Goal: Find contact information: Find contact information

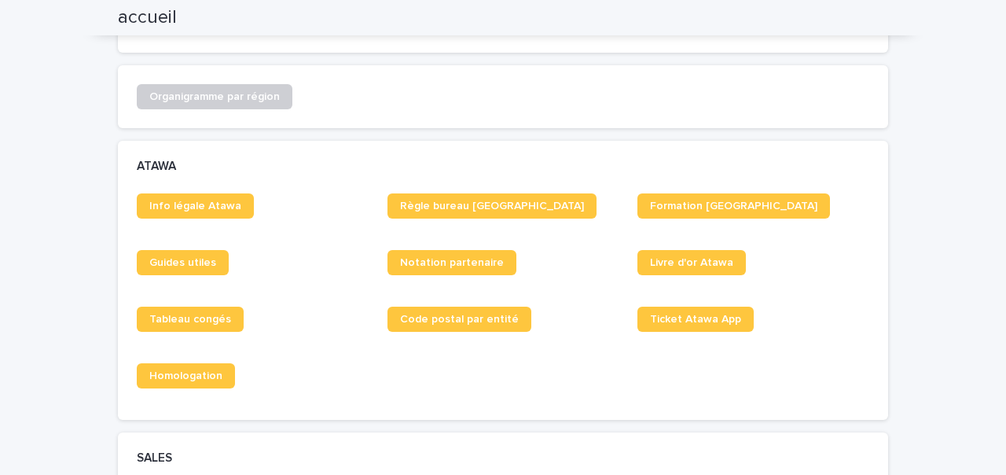
scroll to position [576, 0]
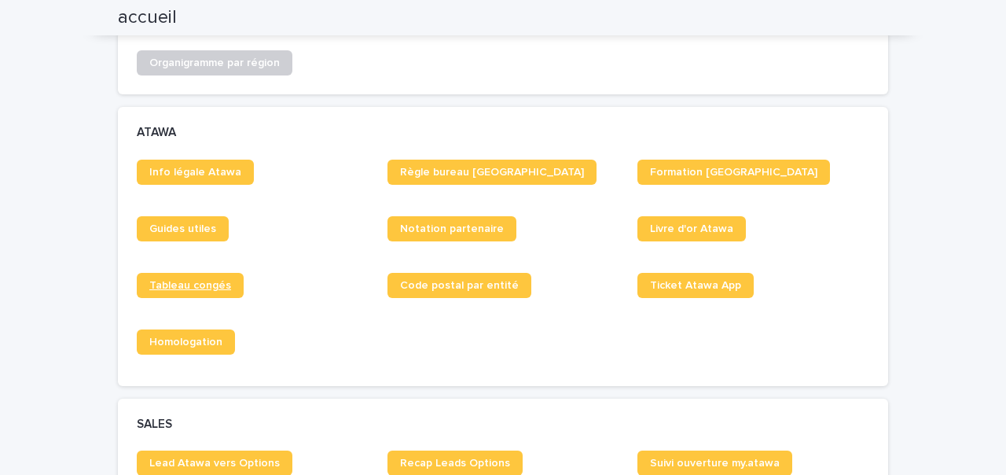
click at [202, 287] on span "Tableau congés" at bounding box center [190, 285] width 82 height 11
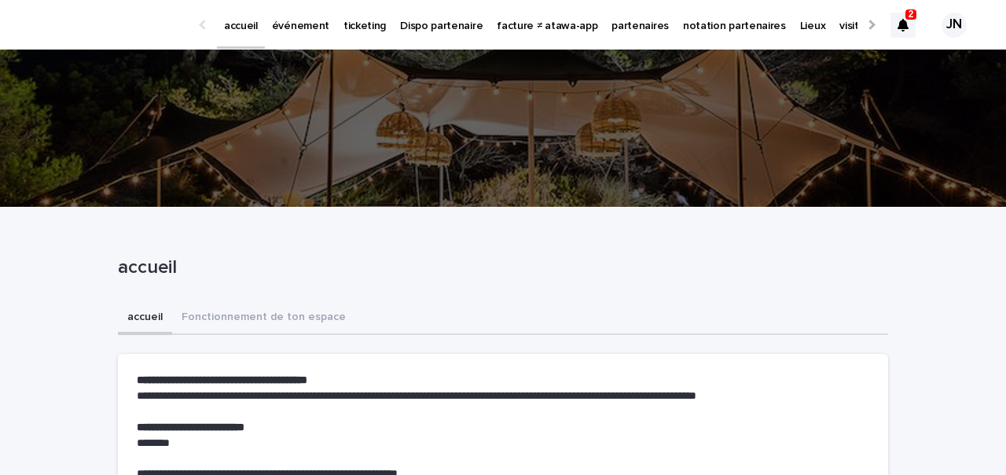
click at [612, 20] on p "partenaires" at bounding box center [640, 16] width 57 height 33
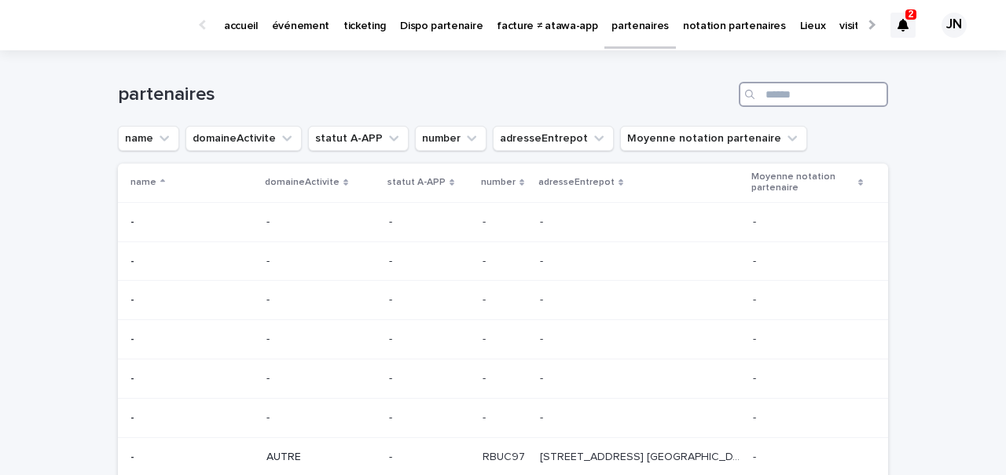
click at [779, 94] on input "Search" at bounding box center [813, 94] width 149 height 25
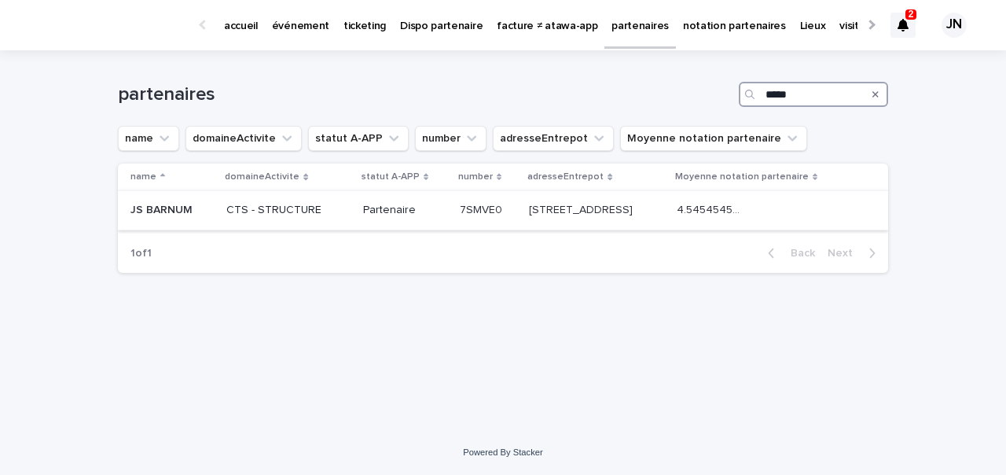
type input "*****"
click at [578, 220] on div "[STREET_ADDRESS] [STREET_ADDRESS]" at bounding box center [596, 210] width 134 height 26
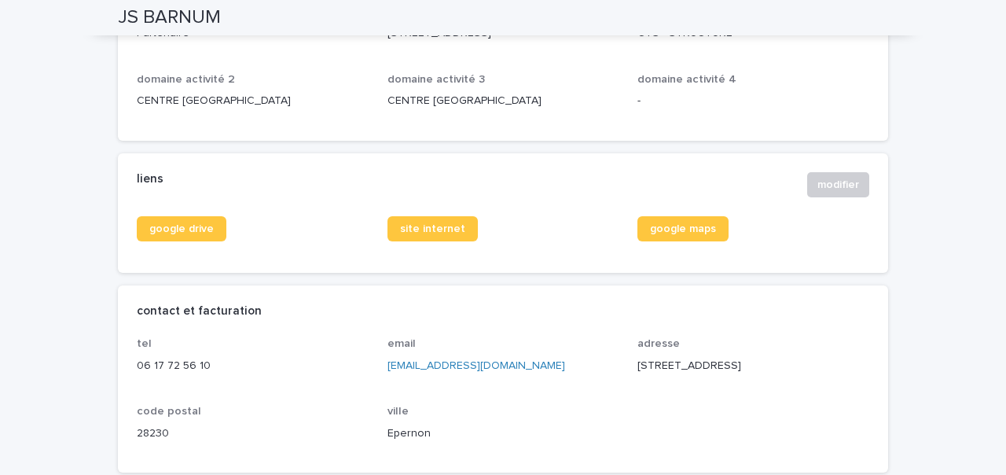
scroll to position [535, 0]
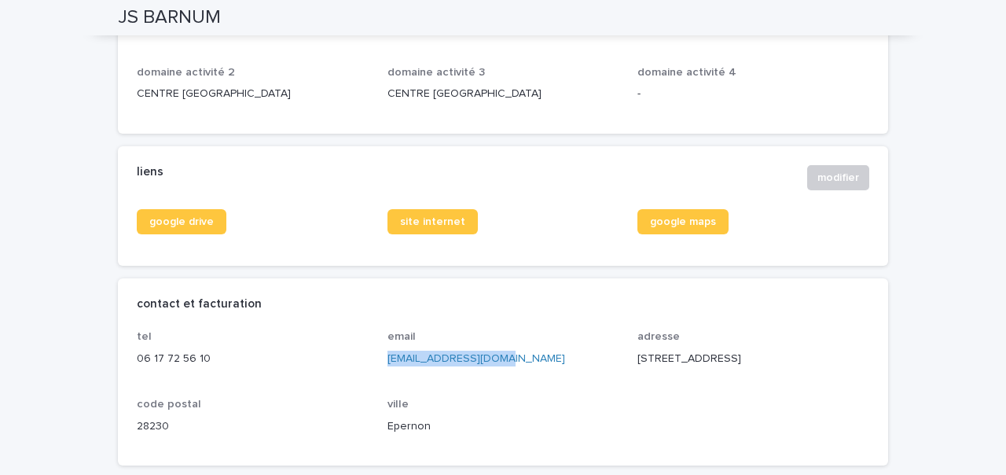
drag, startPoint x: 511, startPoint y: 363, endPoint x: 388, endPoint y: 358, distance: 122.8
click at [388, 358] on p "[EMAIL_ADDRESS][DOMAIN_NAME]" at bounding box center [504, 359] width 232 height 17
copy link "[EMAIL_ADDRESS][DOMAIN_NAME]"
